Goal: Navigation & Orientation: Find specific page/section

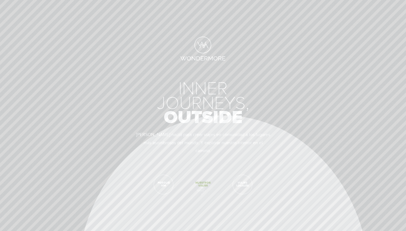
click at [199, 190] on span "Nuestros viajes" at bounding box center [203, 184] width 19 height 19
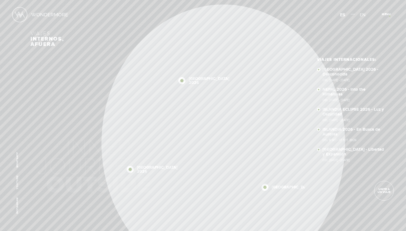
click at [390, 16] on span "Cerrar" at bounding box center [389, 16] width 19 height 6
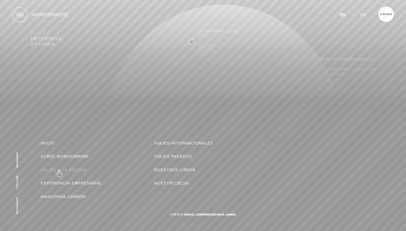
click at [59, 171] on link "Viajes a la Medida" at bounding box center [64, 170] width 46 height 9
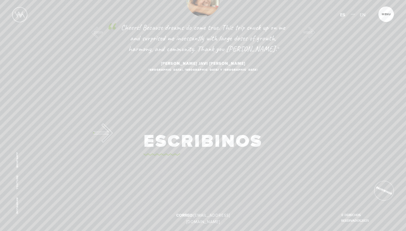
scroll to position [658, 0]
click at [18, 5] on section "We covered almost 4 thousand km from [GEOGRAPHIC_DATA] to [GEOGRAPHIC_DATA], bu…" at bounding box center [203, 28] width 406 height 88
click at [18, 17] on img at bounding box center [19, 14] width 15 height 15
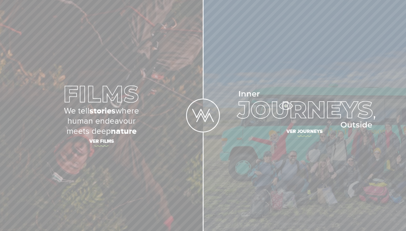
click at [286, 106] on img at bounding box center [304, 109] width 141 height 37
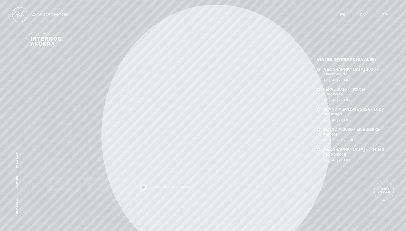
click at [384, 15] on span "Cerrar" at bounding box center [389, 16] width 19 height 6
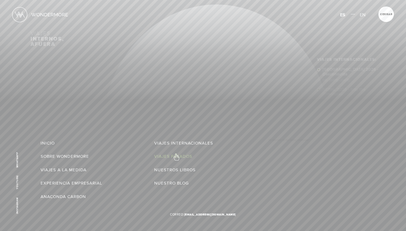
click at [176, 154] on link "Viajes Pasados" at bounding box center [173, 156] width 38 height 9
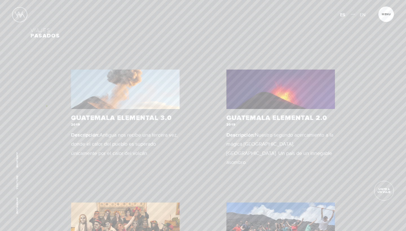
scroll to position [24, 0]
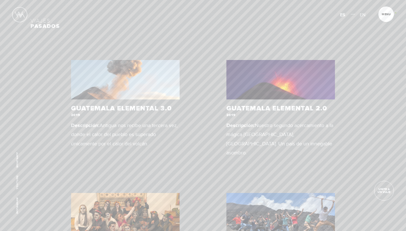
click at [389, 14] on span "Cerrar" at bounding box center [389, 16] width 19 height 6
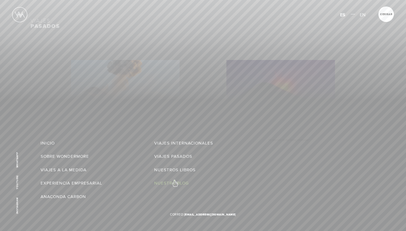
click at [175, 181] on link "Nuestro Blog" at bounding box center [171, 183] width 35 height 9
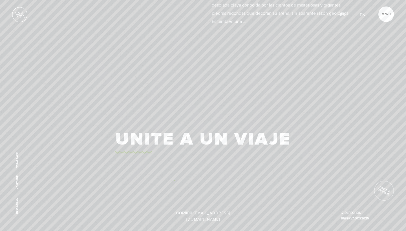
scroll to position [730, 0]
